Goal: Transaction & Acquisition: Register for event/course

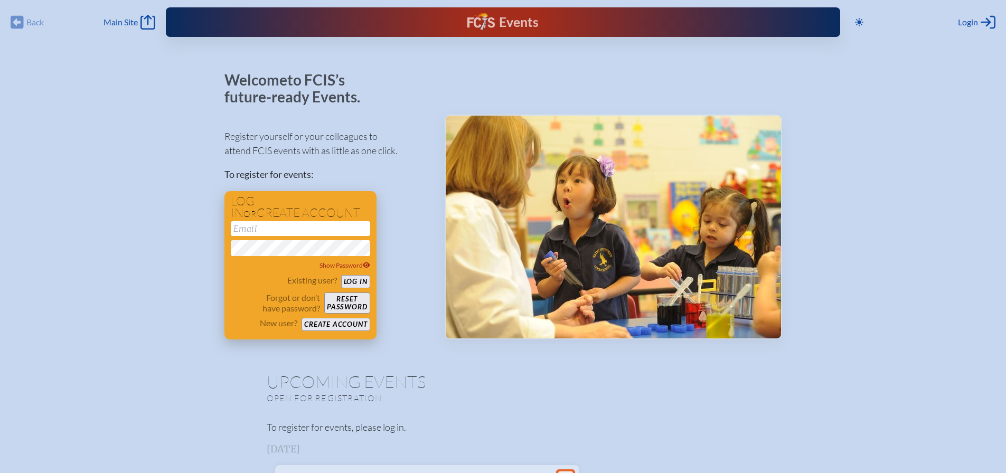
click at [267, 226] on input "email" at bounding box center [300, 228] width 139 height 15
click at [339, 327] on button "Create account" at bounding box center [336, 324] width 68 height 13
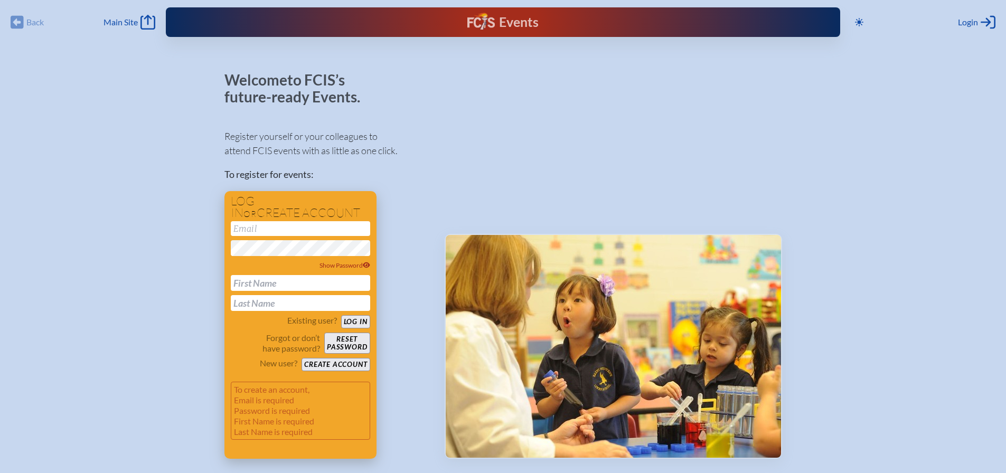
click at [301, 231] on input "email" at bounding box center [300, 228] width 139 height 15
type input "a"
type input "[EMAIL_ADDRESS][DOMAIN_NAME]"
click at [365, 267] on icon at bounding box center [366, 266] width 7 height 6
click at [313, 284] on input "text" at bounding box center [300, 283] width 139 height 16
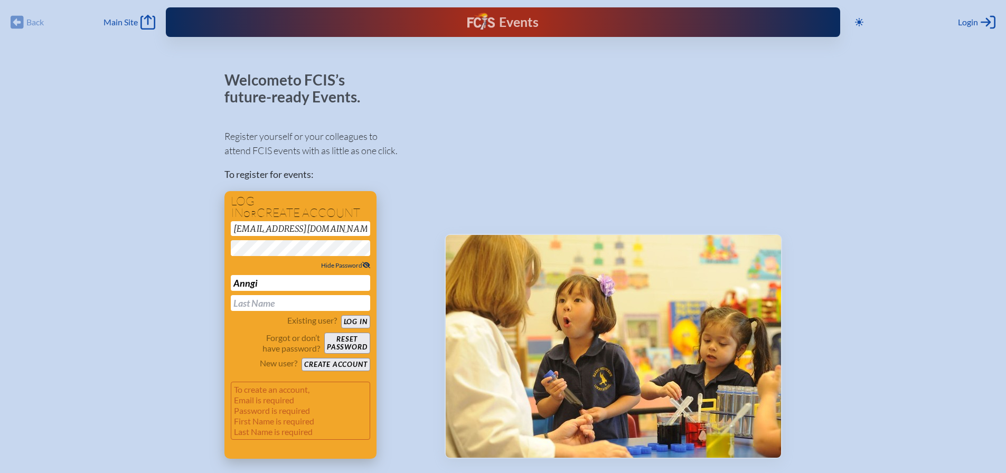
type input "Anngi"
type input "[PERSON_NAME]"
click at [323, 365] on button "Create account" at bounding box center [336, 364] width 68 height 13
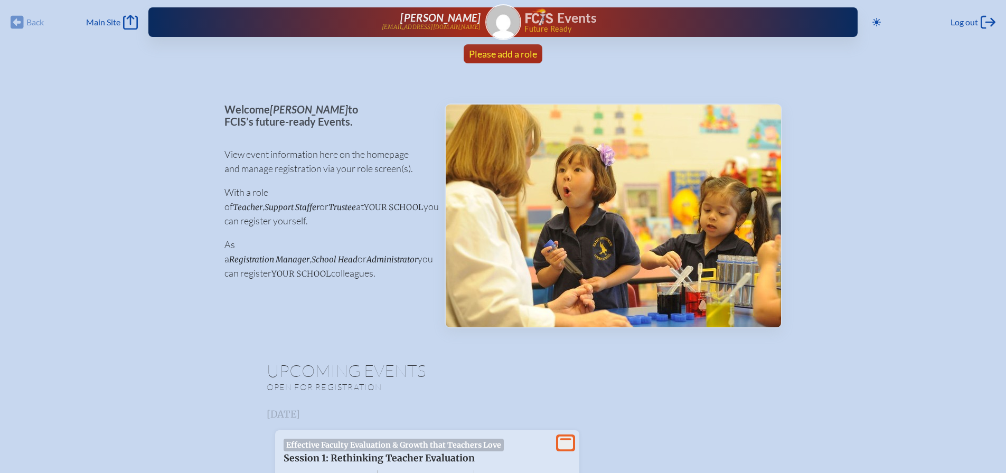
click at [497, 61] on link "Please add a role" at bounding box center [503, 53] width 77 height 19
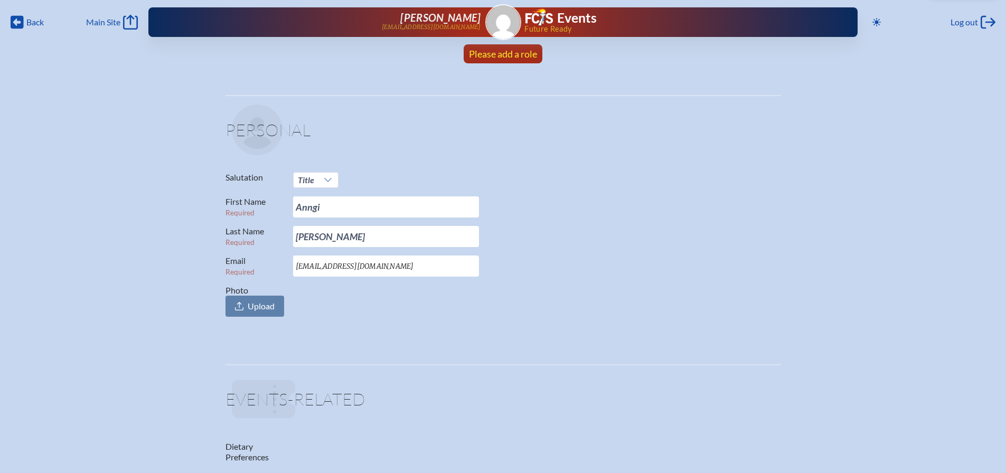
click at [514, 52] on span "Please add a role" at bounding box center [503, 54] width 68 height 12
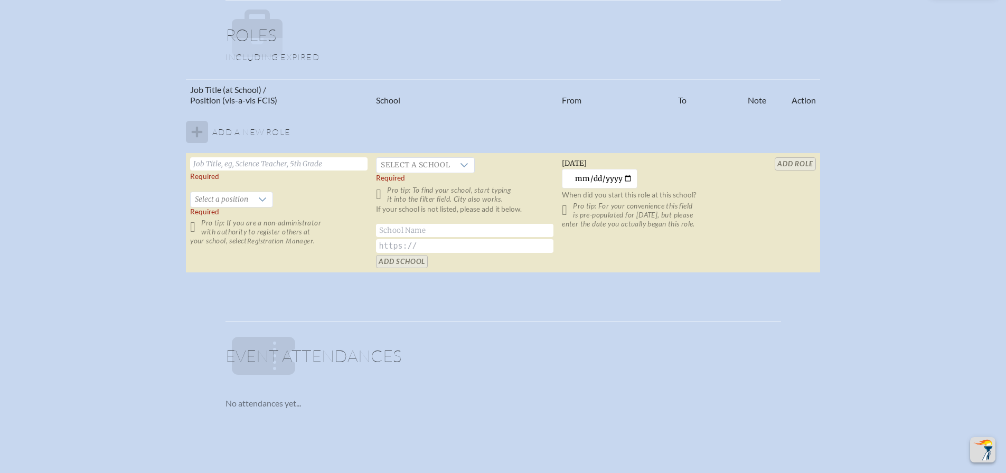
click at [289, 165] on input "text" at bounding box center [279, 163] width 178 height 13
type input "Sales Coordinator"
click at [428, 160] on span "Select a school" at bounding box center [416, 165] width 78 height 15
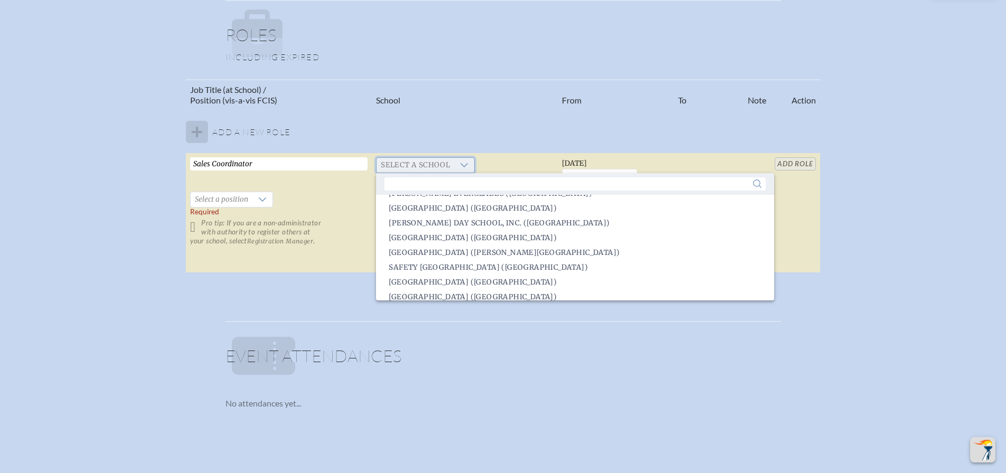
scroll to position [1572, 0]
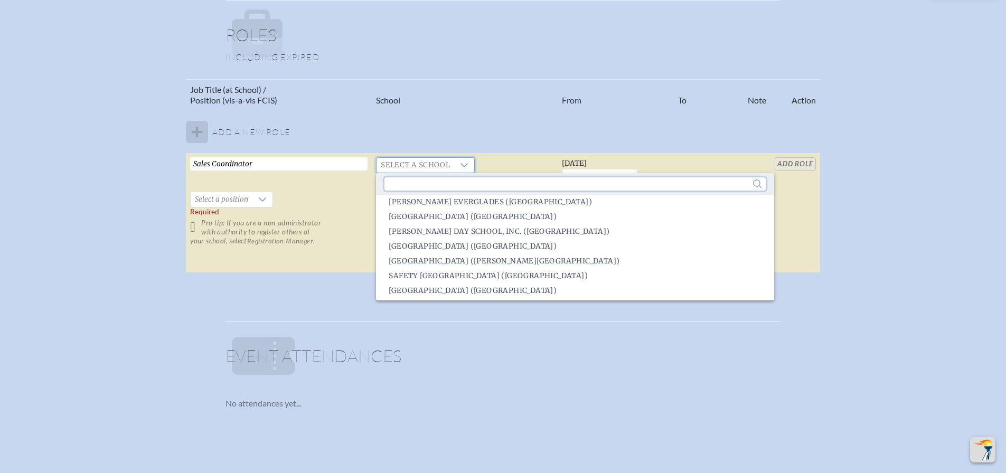
click at [460, 183] on input "text" at bounding box center [575, 184] width 381 height 13
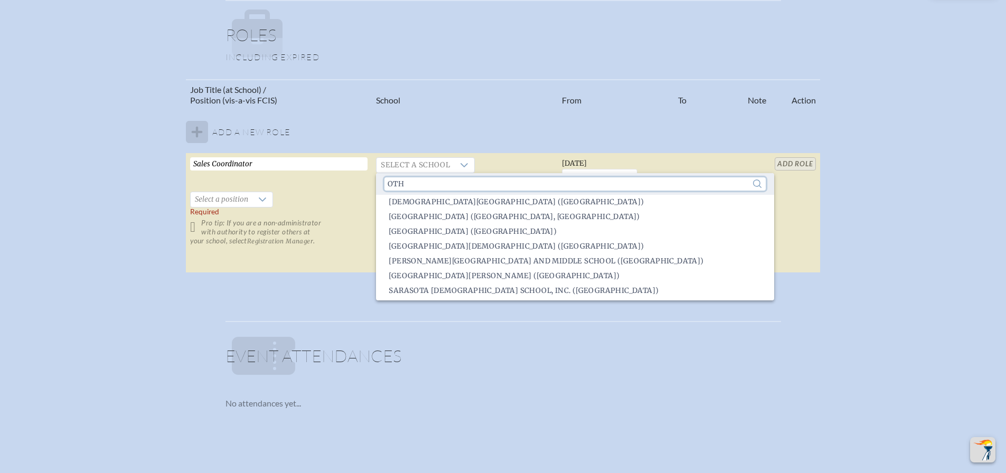
scroll to position [0, 0]
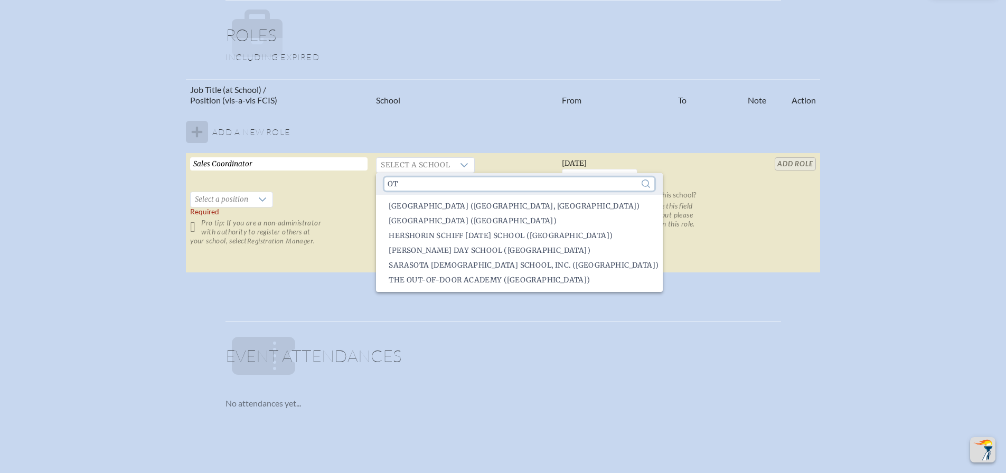
type input "o"
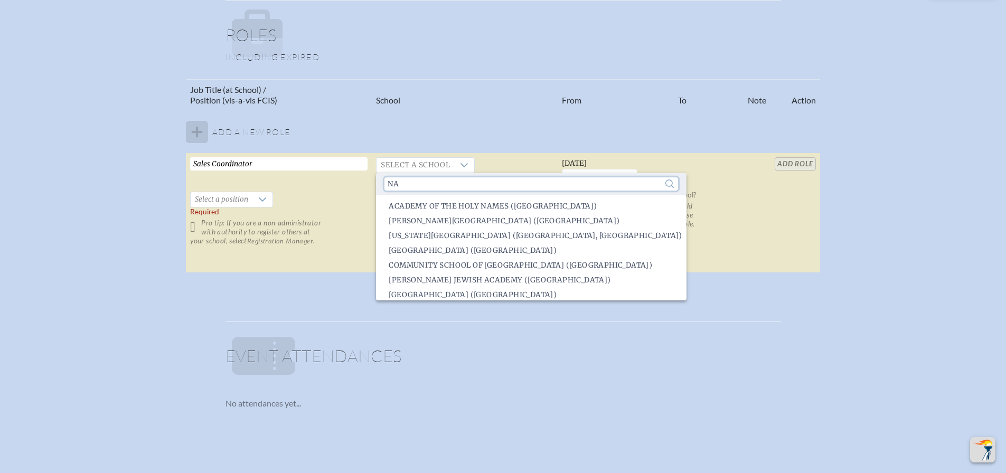
type input "n"
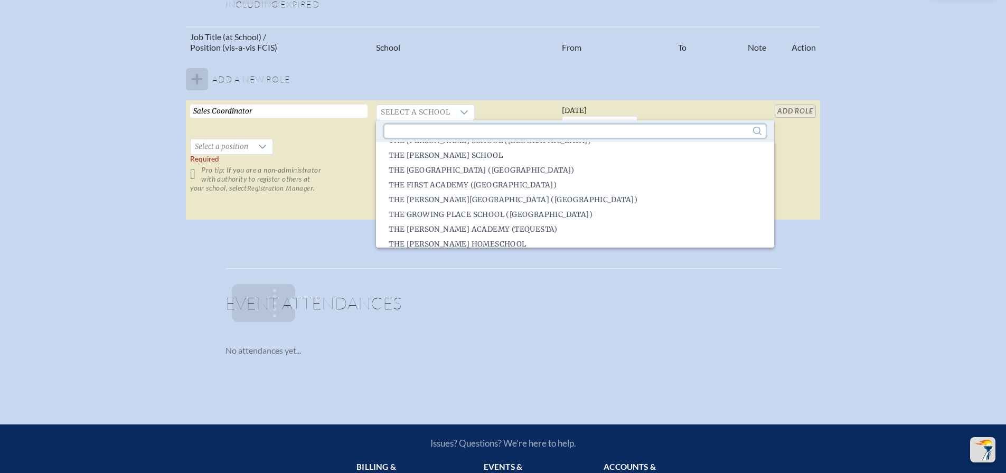
scroll to position [2314, 0]
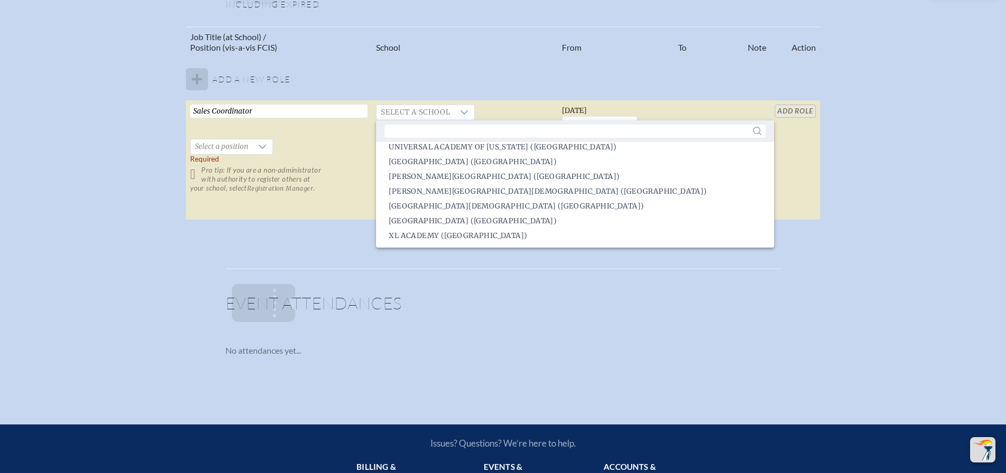
click at [477, 287] on p at bounding box center [506, 303] width 549 height 51
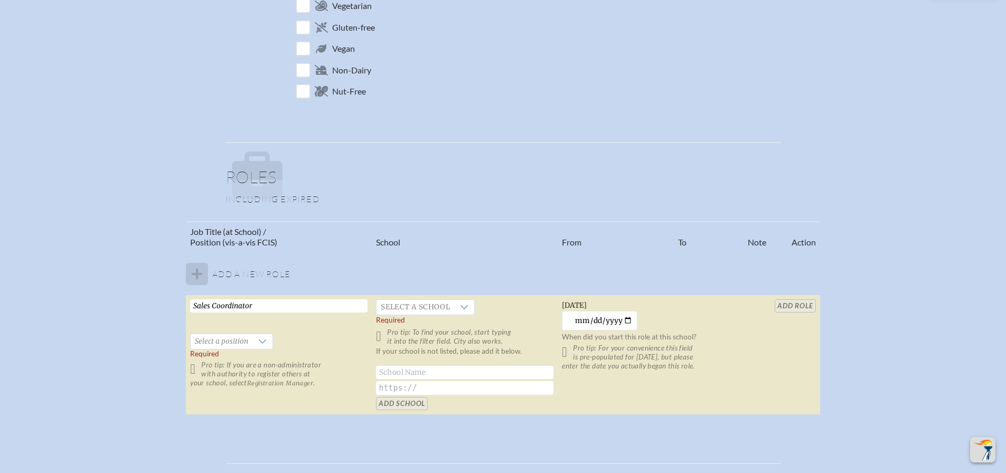
scroll to position [528, 8]
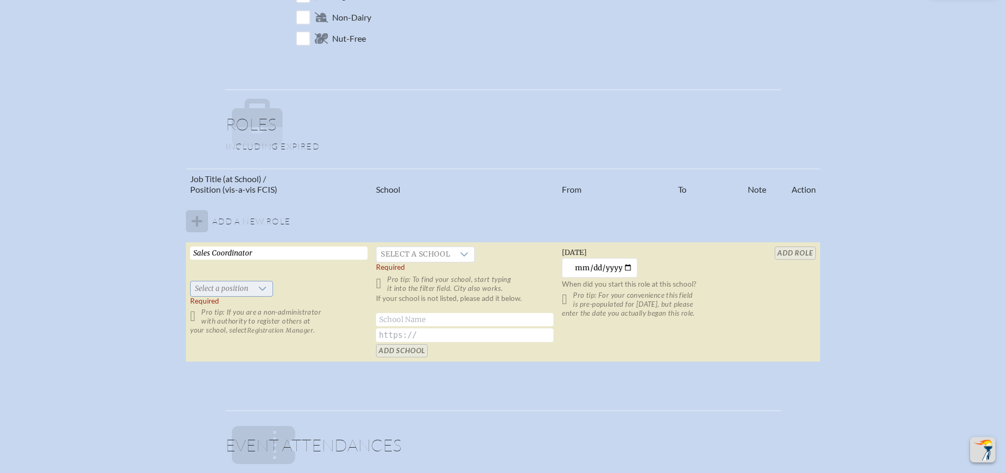
click at [258, 287] on div at bounding box center [263, 289] width 20 height 15
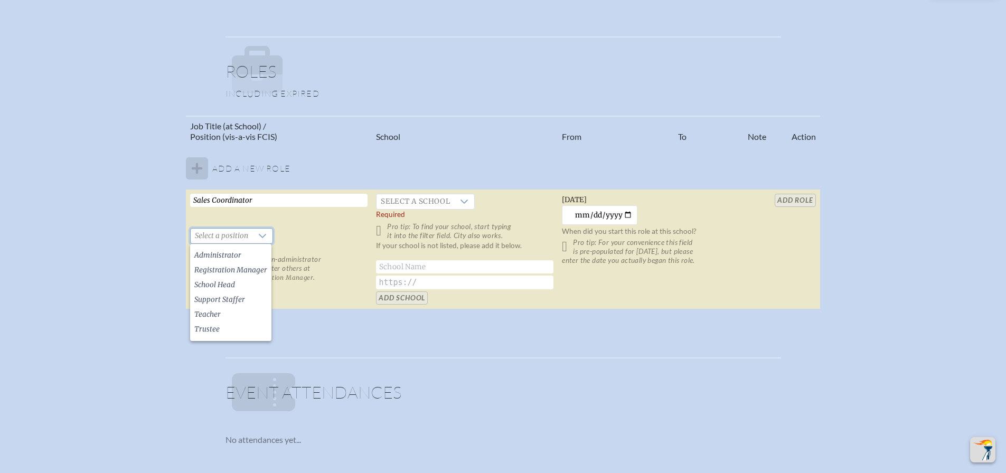
scroll to position [634, 8]
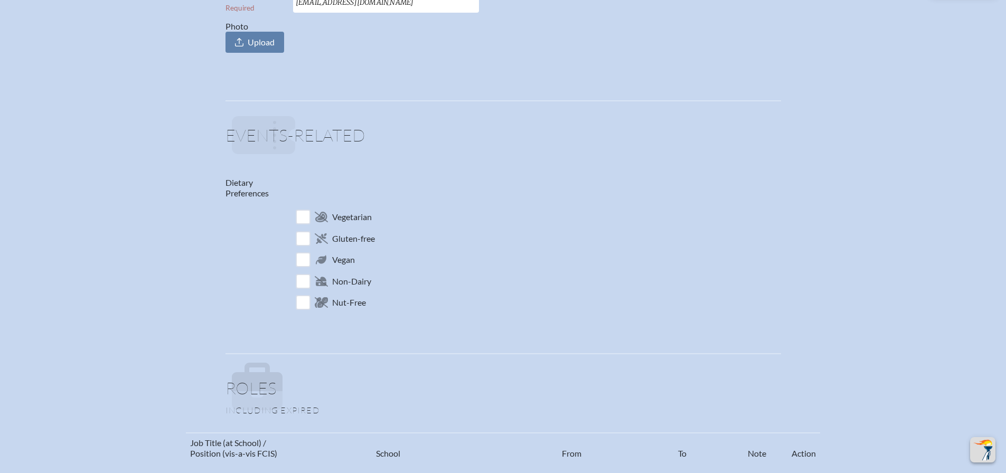
scroll to position [0, 8]
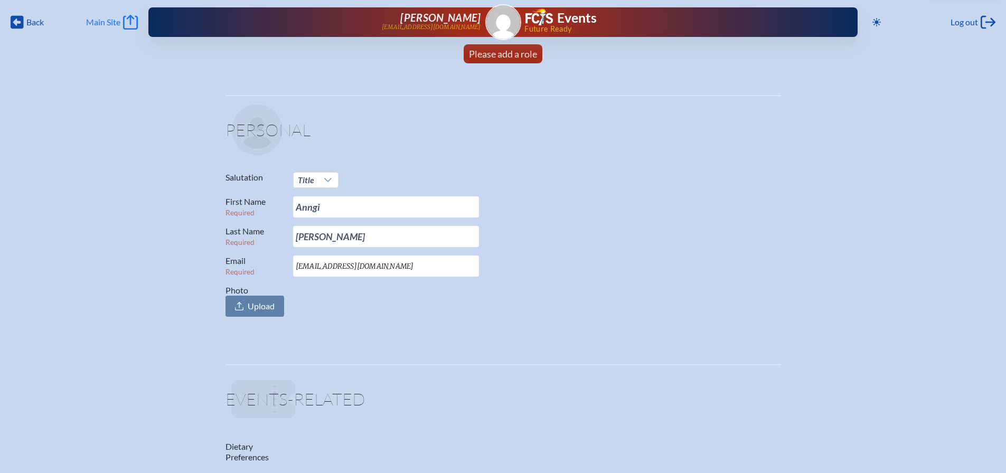
click at [123, 28] on icon "Main Site" at bounding box center [130, 22] width 15 height 15
